Goal: Task Accomplishment & Management: Manage account settings

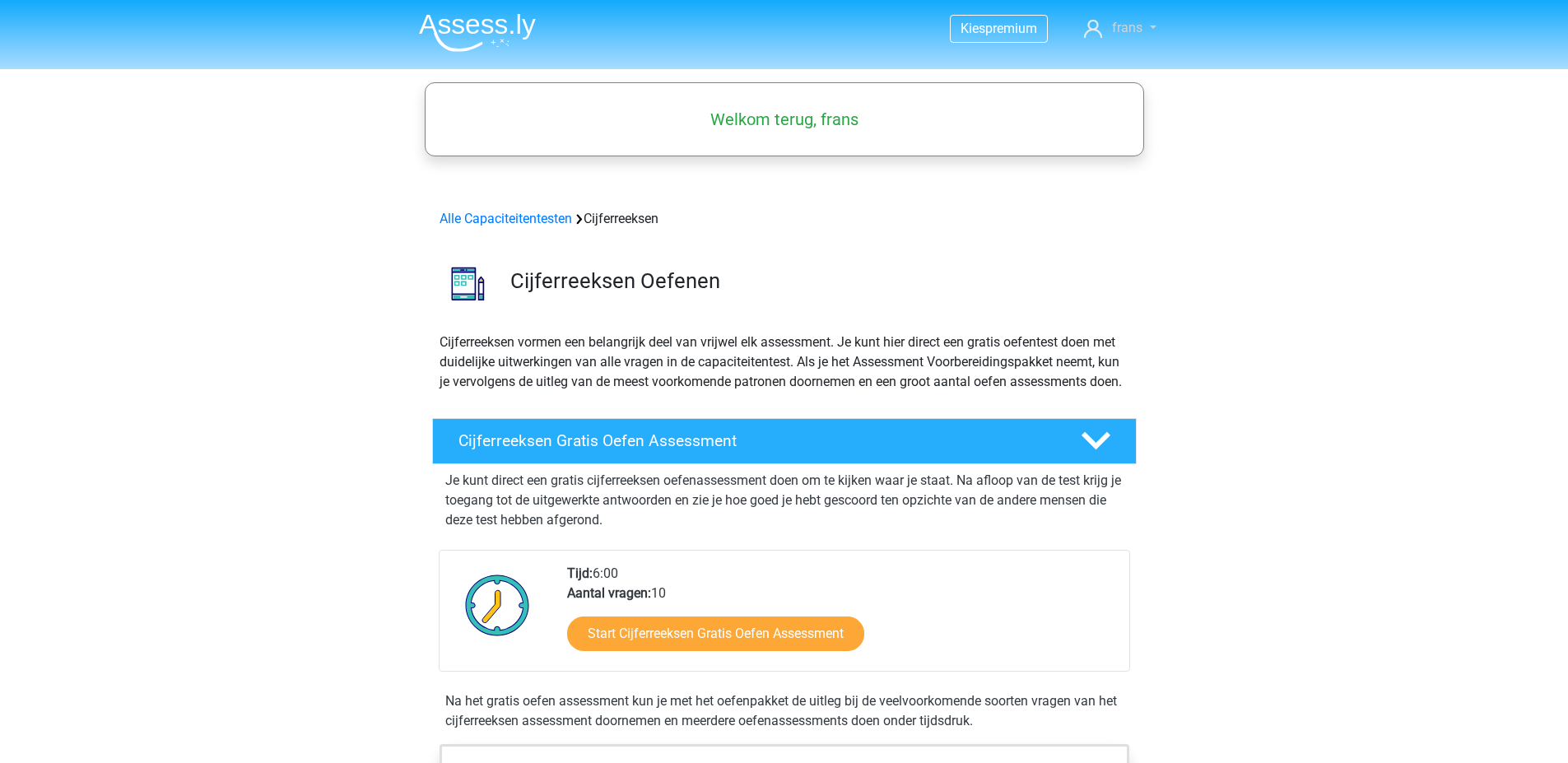
click at [1140, 26] on span "frans" at bounding box center [1127, 27] width 31 height 15
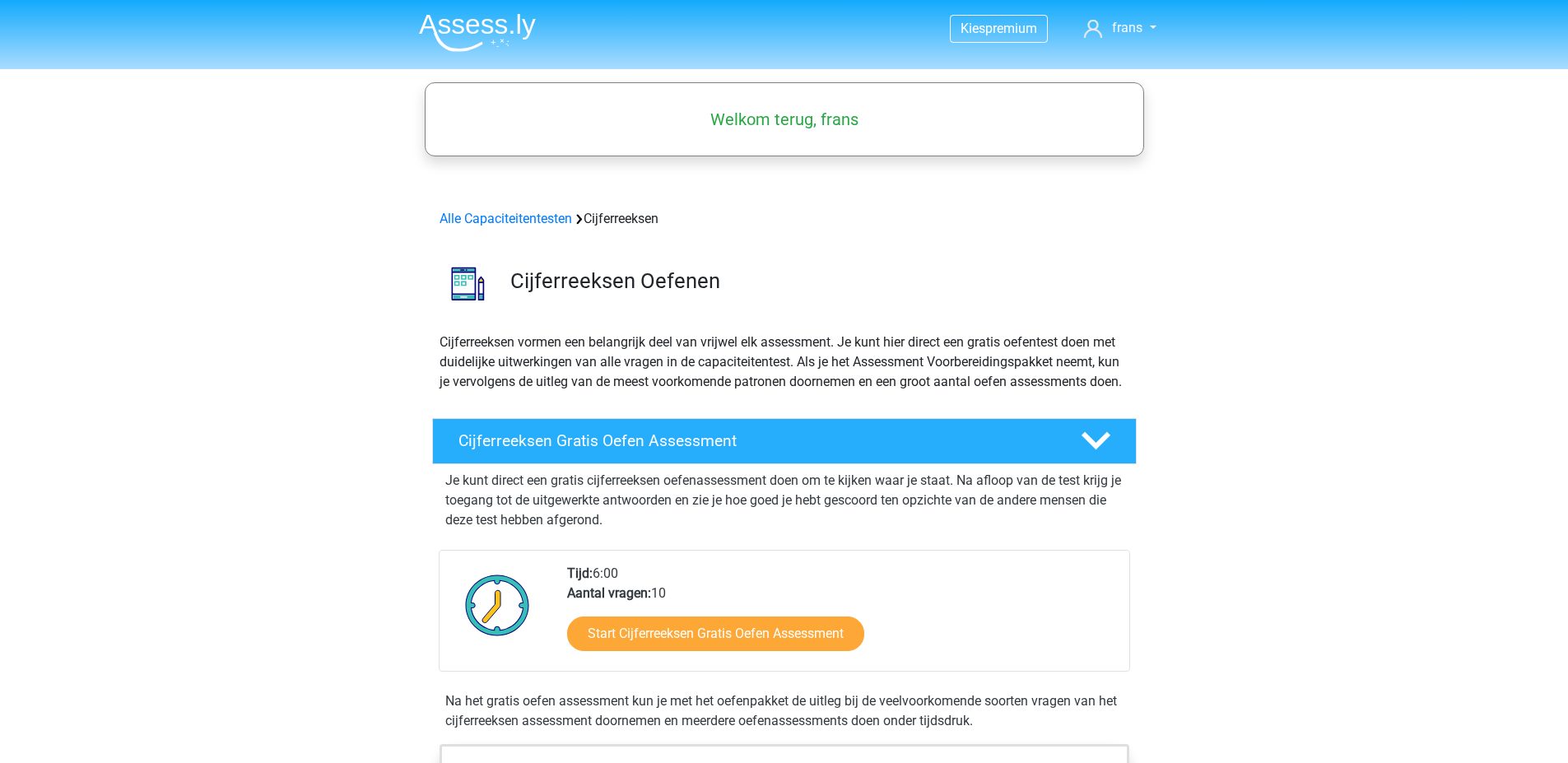
drag, startPoint x: 1117, startPoint y: 14, endPoint x: 1129, endPoint y: 16, distance: 12.2
click at [1127, 16] on nav "Kies premium frans franshekwerk@kpnmail.nl" at bounding box center [784, 29] width 757 height 54
click at [1129, 32] on span "frans" at bounding box center [1127, 27] width 31 height 15
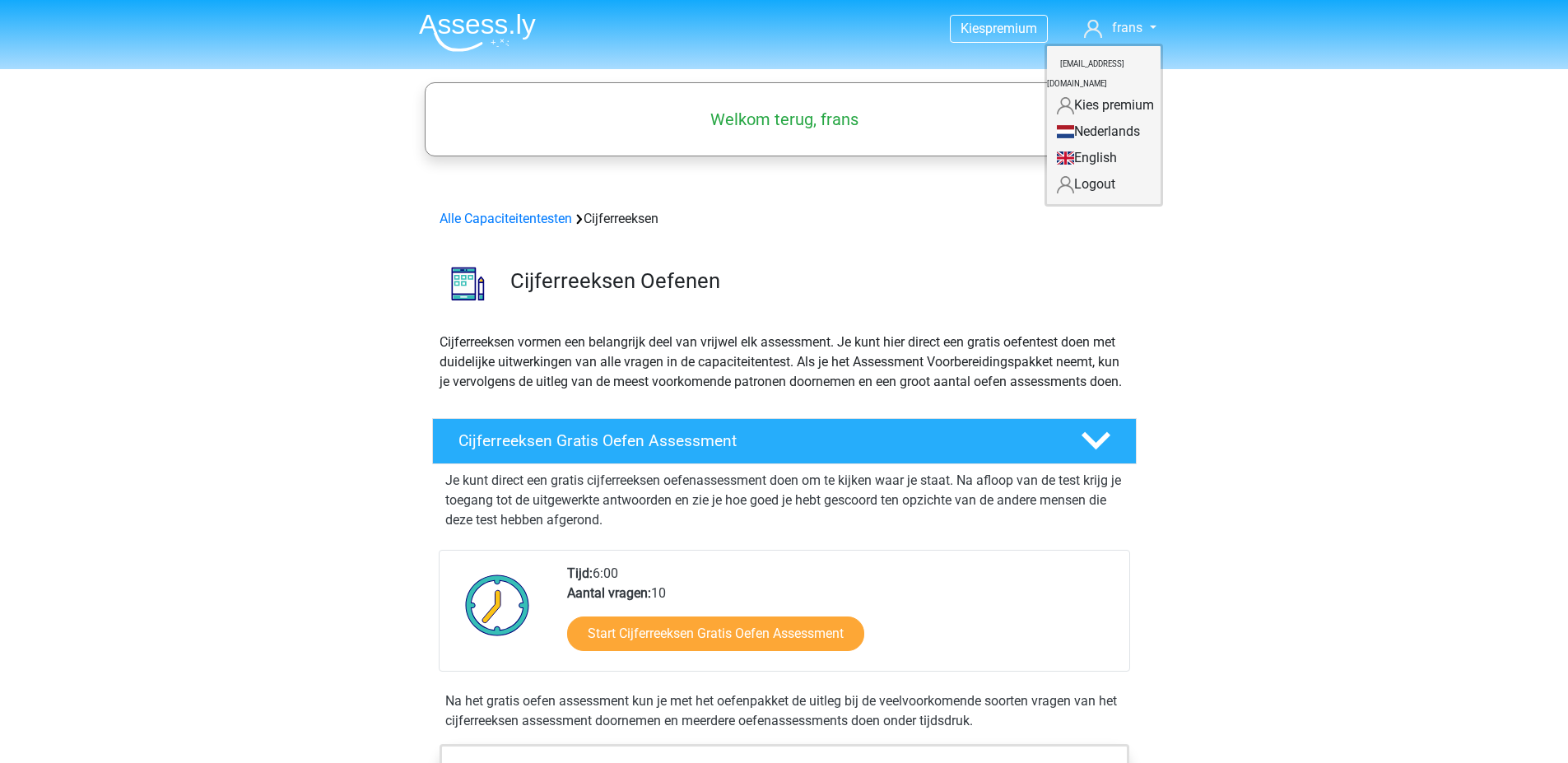
click at [1077, 171] on link "Logout" at bounding box center [1103, 184] width 113 height 26
